Goal: Task Accomplishment & Management: Manage account settings

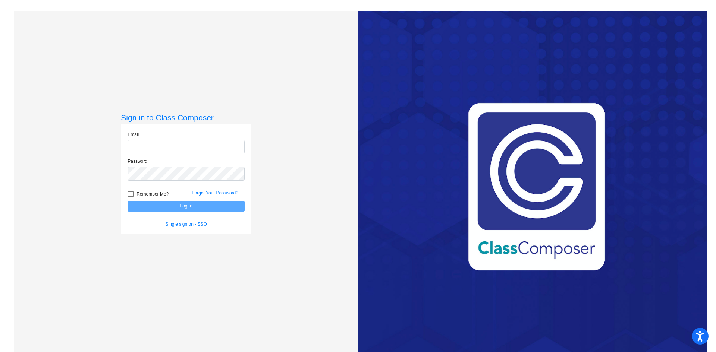
type input "[EMAIL_ADDRESS][PERSON_NAME][DOMAIN_NAME]"
click at [183, 205] on button "Log In" at bounding box center [185, 206] width 117 height 11
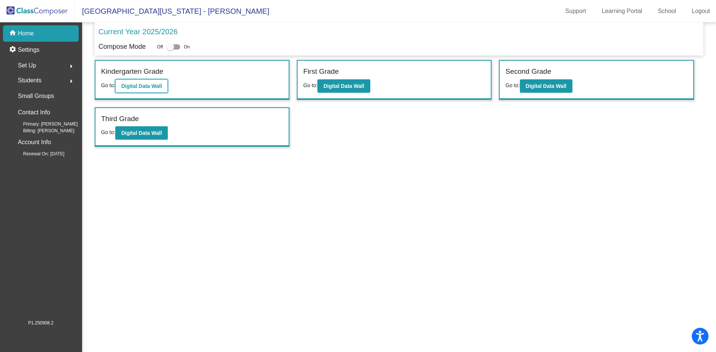
click at [142, 84] on b "Digital Data Wall" at bounding box center [141, 86] width 41 height 6
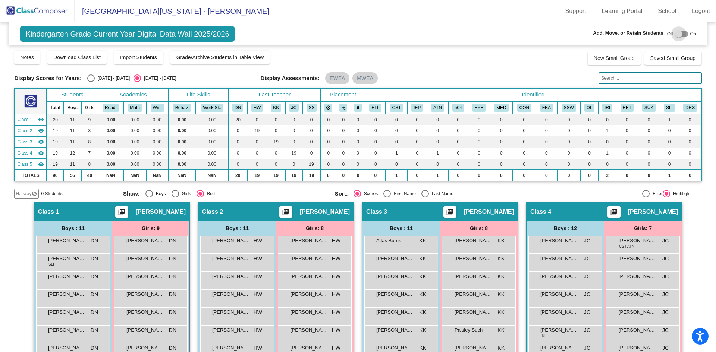
click at [675, 34] on div at bounding box center [678, 33] width 7 height 7
checkbox input "true"
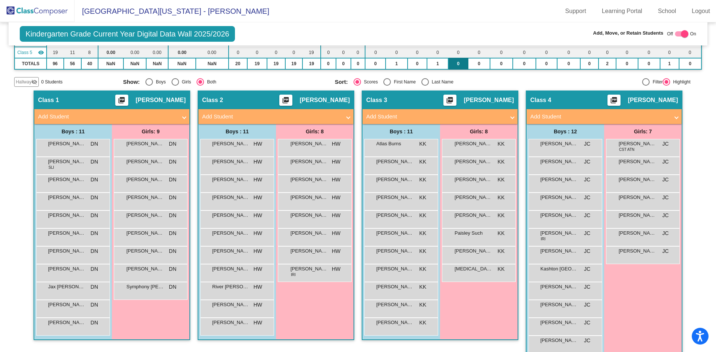
scroll to position [149, 0]
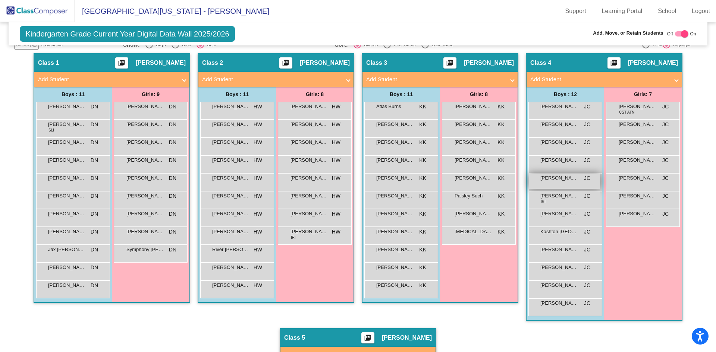
click at [551, 181] on span "[PERSON_NAME]" at bounding box center [558, 177] width 37 height 7
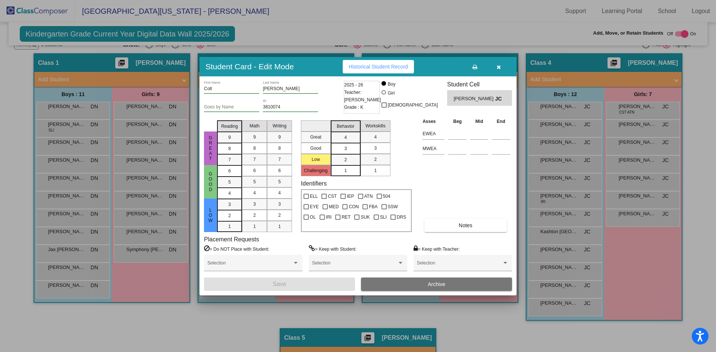
click at [228, 90] on input "Colt" at bounding box center [231, 88] width 55 height 5
click at [285, 86] on input "[PERSON_NAME]" at bounding box center [290, 88] width 55 height 5
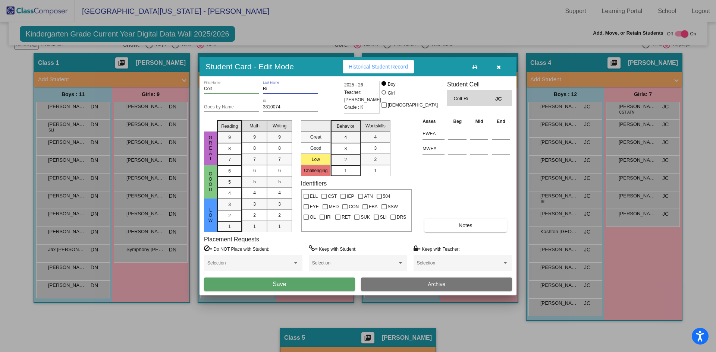
type input "R"
type input "[PERSON_NAME]"
click at [294, 283] on button "Save" at bounding box center [279, 284] width 151 height 13
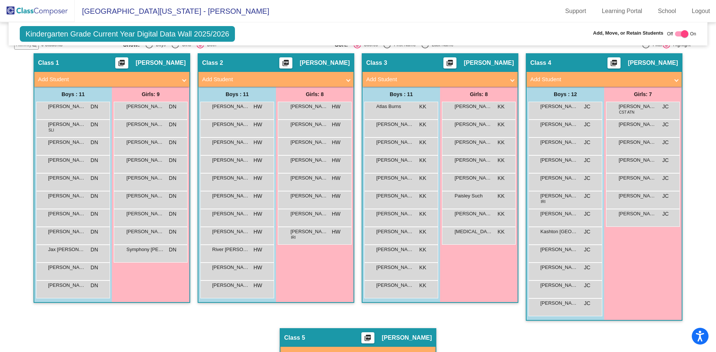
click at [681, 33] on div at bounding box center [683, 33] width 7 height 7
checkbox input "false"
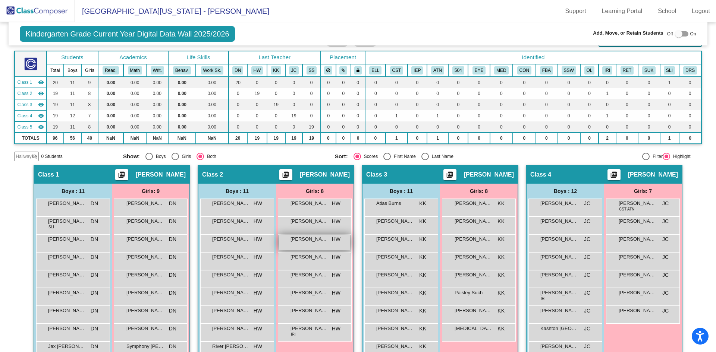
scroll to position [0, 0]
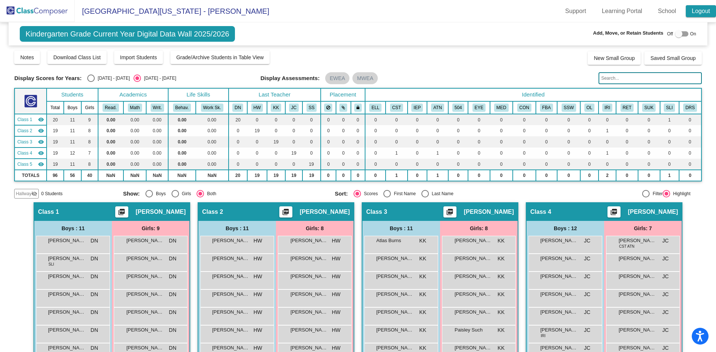
click at [702, 11] on link "Logout" at bounding box center [700, 11] width 30 height 12
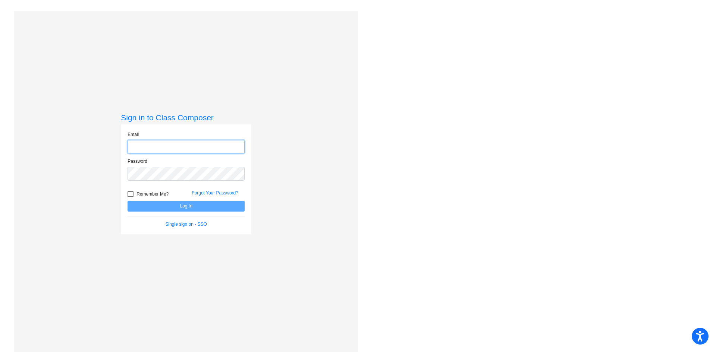
type input "[EMAIL_ADDRESS][PERSON_NAME][DOMAIN_NAME]"
